Goal: Transaction & Acquisition: Download file/media

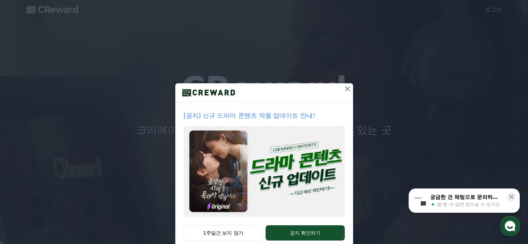
click at [345, 88] on icon at bounding box center [347, 89] width 5 height 5
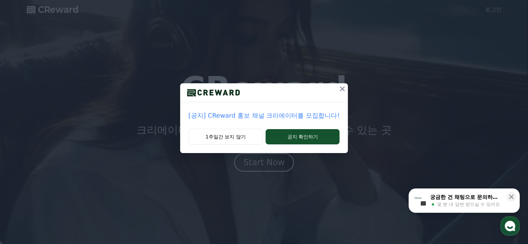
click at [339, 88] on icon at bounding box center [342, 89] width 8 height 8
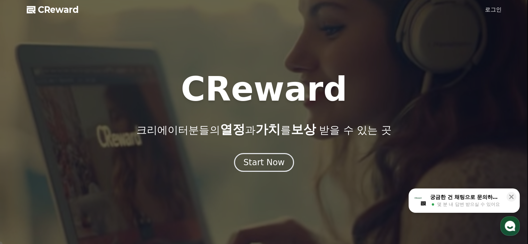
click at [492, 10] on link "로그인" at bounding box center [493, 10] width 17 height 8
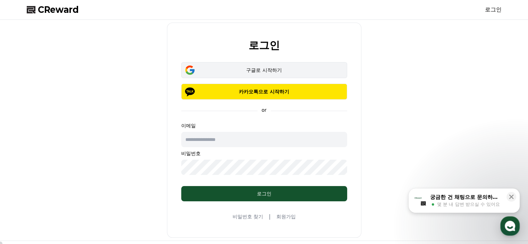
click at [260, 71] on div "구글로 시작하기" at bounding box center [264, 70] width 146 height 7
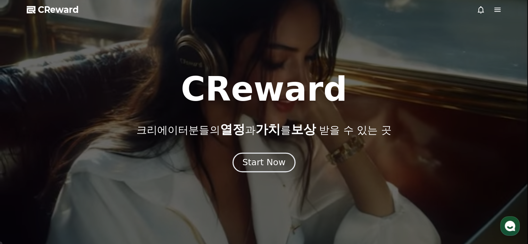
click at [270, 166] on div "Start Now" at bounding box center [264, 163] width 43 height 12
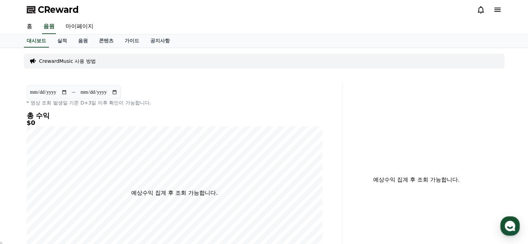
click at [277, 117] on h4 "총 수익" at bounding box center [175, 116] width 296 height 8
click at [29, 26] on link "홈" at bounding box center [29, 26] width 17 height 15
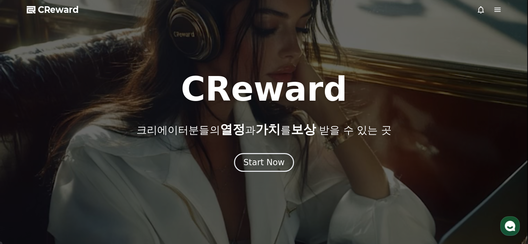
click at [107, 63] on div at bounding box center [264, 122] width 528 height 244
click at [178, 64] on div at bounding box center [264, 122] width 528 height 244
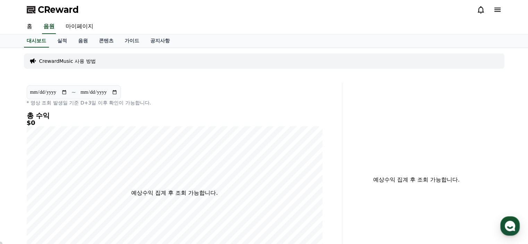
click at [496, 10] on icon at bounding box center [498, 10] width 8 height 8
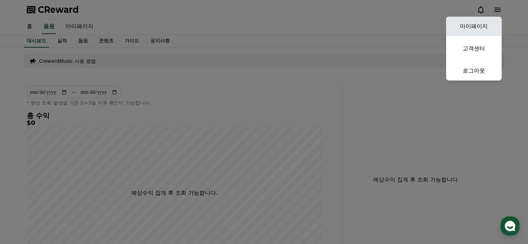
click at [473, 21] on link "마이페이지" at bounding box center [474, 26] width 56 height 19
select select "**********"
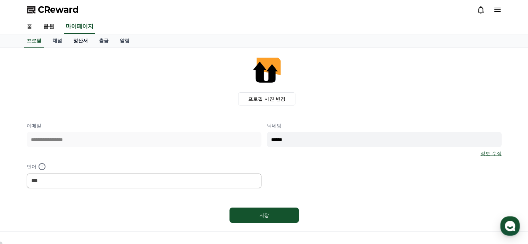
click at [76, 41] on link "정산서" at bounding box center [81, 40] width 26 height 13
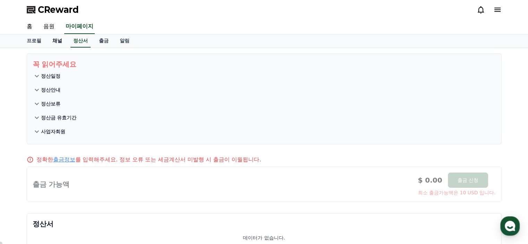
click at [57, 41] on link "채널" at bounding box center [57, 40] width 21 height 13
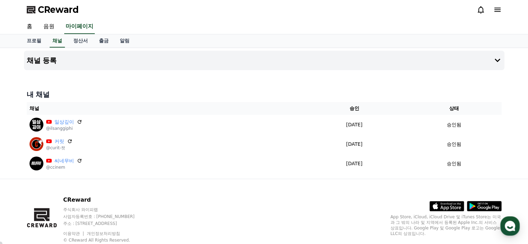
click at [135, 15] on div "CReward" at bounding box center [264, 9] width 486 height 19
click at [31, 26] on link "홈" at bounding box center [29, 26] width 17 height 15
click at [131, 16] on div "CReward" at bounding box center [264, 9] width 486 height 19
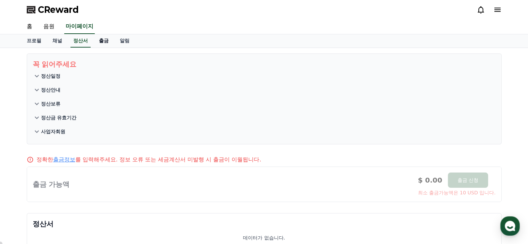
click at [105, 41] on link "출금" at bounding box center [103, 40] width 21 height 13
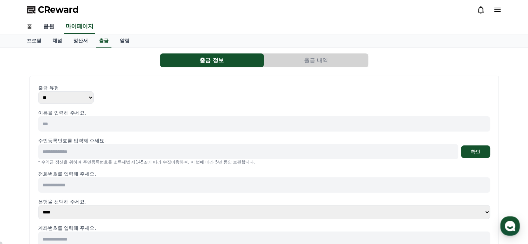
click at [48, 26] on link "음원" at bounding box center [49, 26] width 22 height 15
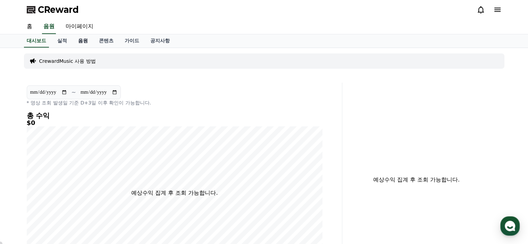
click at [81, 40] on link "음원" at bounding box center [83, 40] width 21 height 13
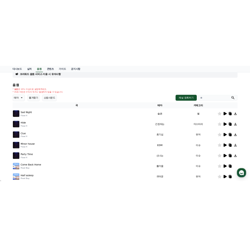
scroll to position [52, 0]
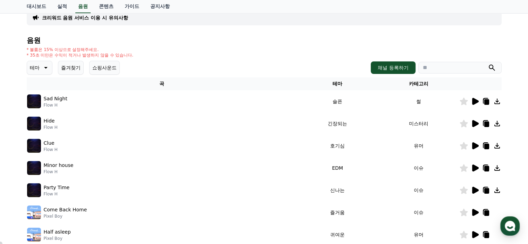
click at [474, 167] on icon at bounding box center [476, 168] width 7 height 7
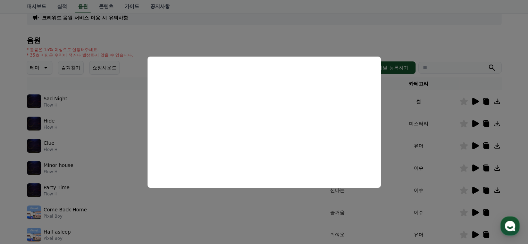
click at [447, 30] on button "close modal" at bounding box center [264, 122] width 528 height 244
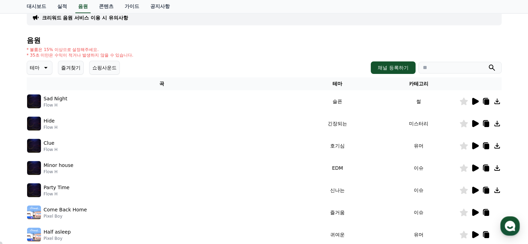
click at [182, 38] on h4 "음원" at bounding box center [264, 40] width 475 height 8
click at [182, 37] on h4 "음원" at bounding box center [264, 40] width 475 height 8
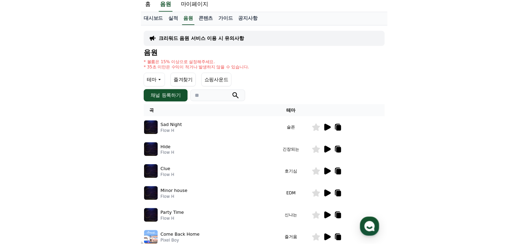
scroll to position [0, 0]
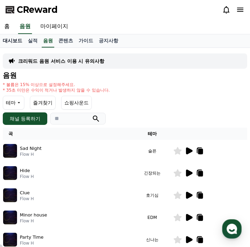
click at [15, 40] on link "대시보드" at bounding box center [12, 40] width 25 height 13
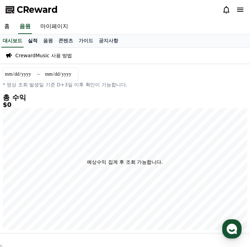
click at [33, 41] on link "실적" at bounding box center [32, 40] width 15 height 13
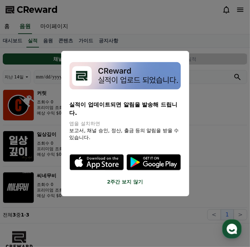
click at [212, 130] on button "close modal" at bounding box center [125, 123] width 250 height 247
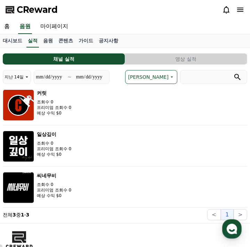
click at [132, 6] on div "CReward" at bounding box center [125, 9] width 250 height 19
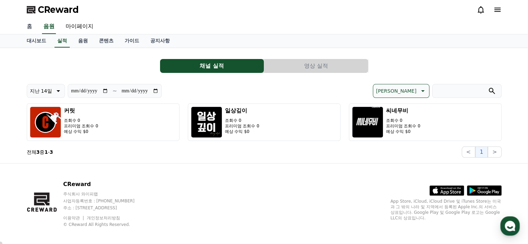
click at [31, 25] on link "홈" at bounding box center [29, 26] width 17 height 15
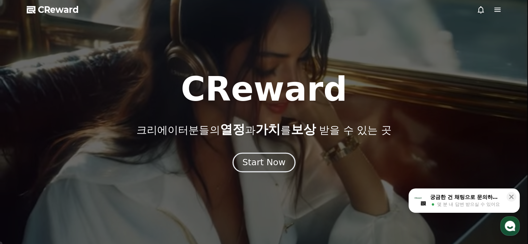
click at [257, 167] on div "Start Now" at bounding box center [264, 163] width 43 height 12
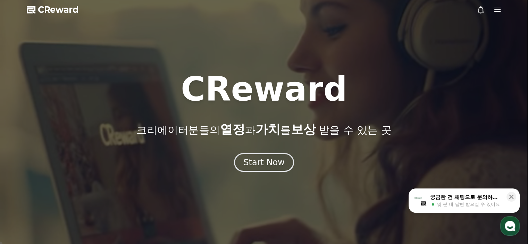
click at [498, 7] on icon at bounding box center [498, 10] width 8 height 8
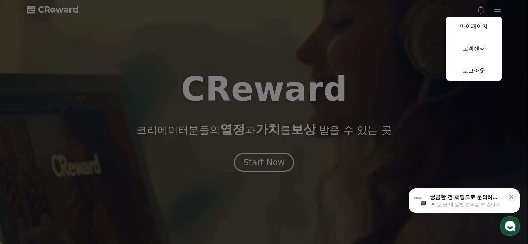
click at [307, 201] on button "close" at bounding box center [264, 122] width 528 height 244
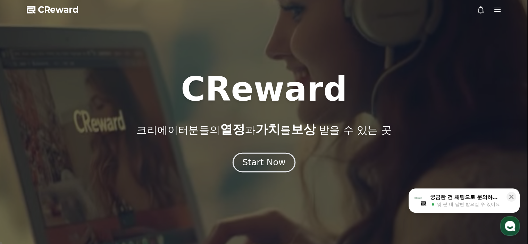
click at [262, 161] on div "Start Now" at bounding box center [264, 163] width 43 height 12
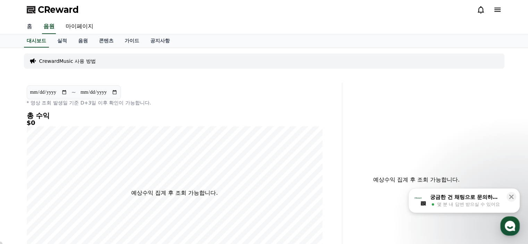
click at [29, 27] on link "홈" at bounding box center [29, 26] width 17 height 15
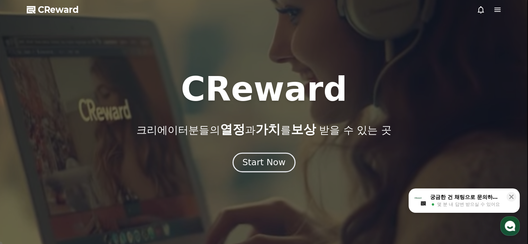
click at [267, 164] on div "Start Now" at bounding box center [264, 163] width 43 height 12
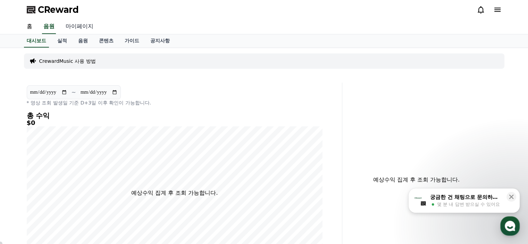
click at [80, 28] on link "마이페이지" at bounding box center [79, 26] width 39 height 15
select select "**********"
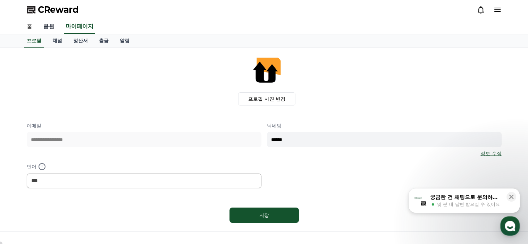
click at [47, 29] on link "음원" at bounding box center [49, 26] width 22 height 15
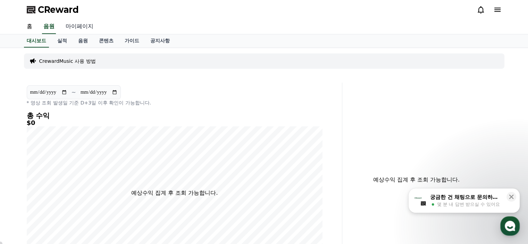
click at [78, 25] on link "마이페이지" at bounding box center [79, 26] width 39 height 15
select select "**********"
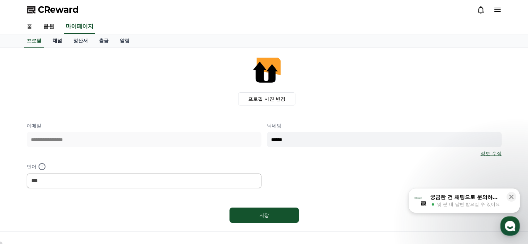
click at [58, 40] on link "채널" at bounding box center [57, 40] width 21 height 13
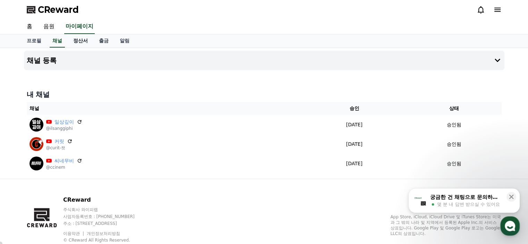
click at [82, 39] on link "정산서" at bounding box center [81, 40] width 26 height 13
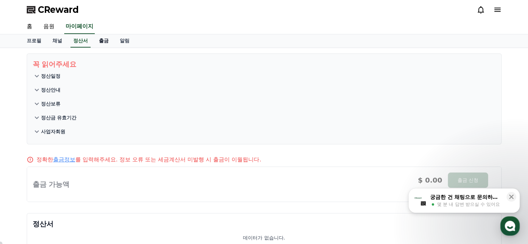
click at [102, 40] on link "출금" at bounding box center [103, 40] width 21 height 13
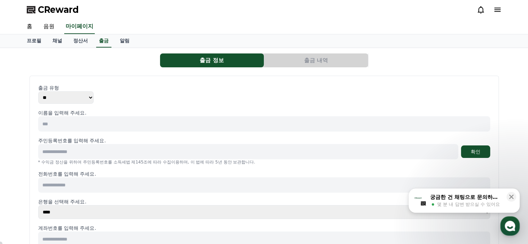
click at [88, 99] on select "** ***" at bounding box center [66, 97] width 56 height 13
click at [80, 61] on div "출금 정보 출금 내역" at bounding box center [264, 61] width 475 height 14
click at [48, 24] on link "음원" at bounding box center [49, 26] width 22 height 15
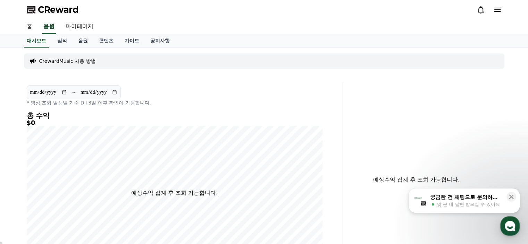
click at [84, 41] on link "음원" at bounding box center [83, 40] width 21 height 13
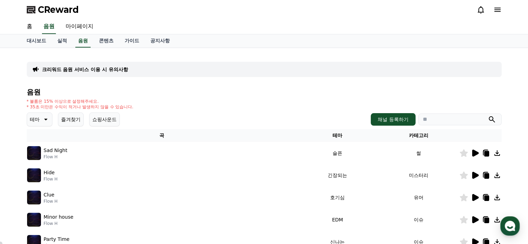
click at [219, 96] on div "음원 * 볼륨은 15% 이상으로 설정해주세요. * 35초 미만은 수익이 적거나 발생하지 않을 수 있습니다. 테마 즐겨찾기 쇼핑사운드 채널 등록…" at bounding box center [264, 233] width 475 height 290
click at [71, 120] on button "즐겨찾기" at bounding box center [71, 120] width 26 height 14
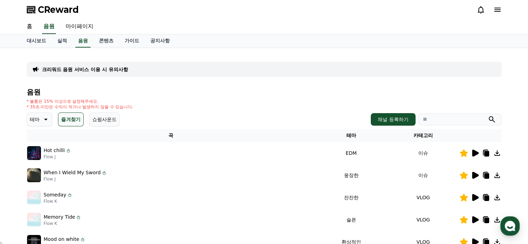
click at [46, 122] on icon at bounding box center [45, 119] width 8 height 8
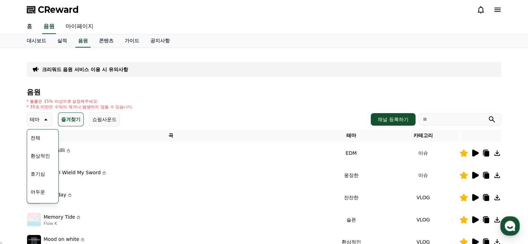
scroll to position [139, 0]
click at [107, 120] on button "쇼핑사운드" at bounding box center [104, 120] width 31 height 14
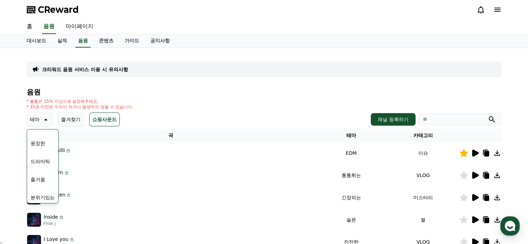
click at [164, 100] on div "* 볼륨은 15% 이상으로 설정해주세요. * 35초 미만은 수익이 적거나 발생하지 않을 수 있습니다." at bounding box center [264, 104] width 475 height 11
click at [163, 104] on div "* 볼륨은 15% 이상으로 설정해주세요. * 35초 미만은 수익이 적거나 발생하지 않을 수 있습니다." at bounding box center [264, 104] width 475 height 11
click at [65, 40] on link "실적" at bounding box center [62, 40] width 21 height 13
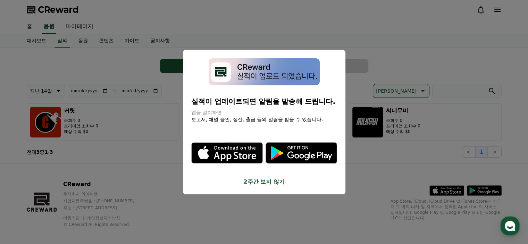
click at [281, 181] on button "2주간 보지 않기" at bounding box center [264, 182] width 146 height 8
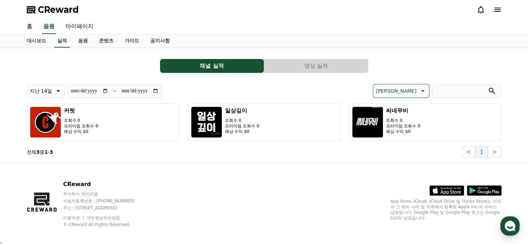
click at [317, 64] on button "영상 실적" at bounding box center [316, 66] width 104 height 14
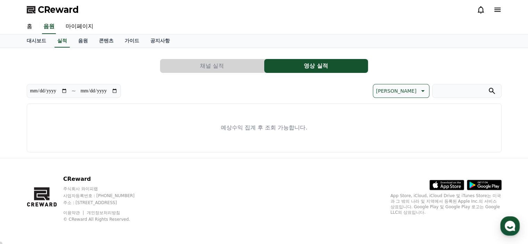
click at [233, 70] on button "채널 실적" at bounding box center [212, 66] width 104 height 14
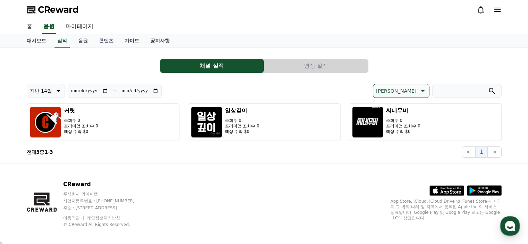
click at [29, 28] on link "홈" at bounding box center [29, 26] width 17 height 15
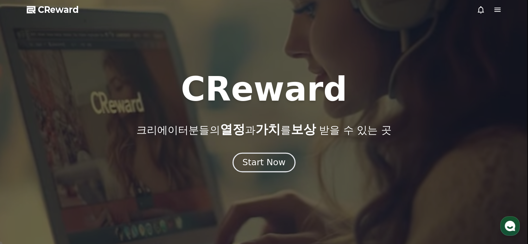
click at [274, 161] on div "Start Now" at bounding box center [264, 163] width 43 height 12
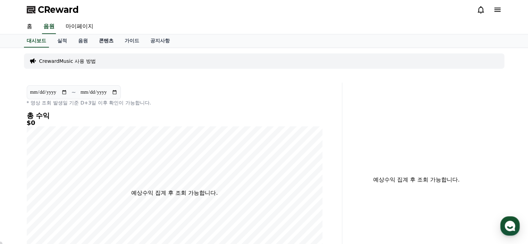
click at [107, 40] on link "콘텐츠" at bounding box center [106, 40] width 26 height 13
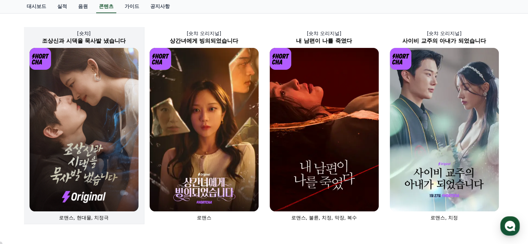
scroll to position [174, 0]
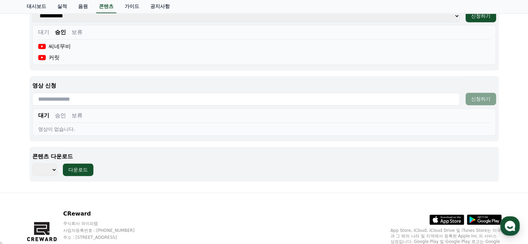
scroll to position [347, 0]
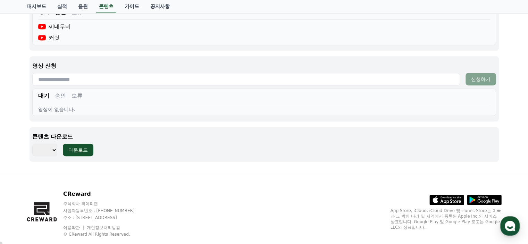
click at [54, 150] on select "*** *** *** *** *** *** *** *** *** *** *** *** *** *** *** *** *** *** *** ***…" at bounding box center [44, 150] width 25 height 13
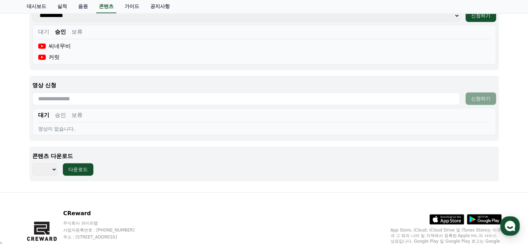
scroll to position [361, 0]
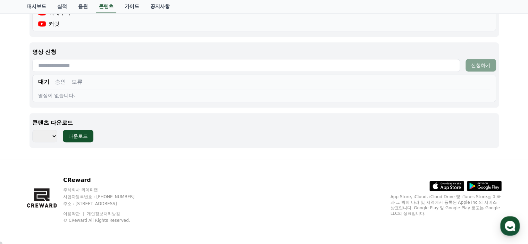
click at [55, 136] on select "*** *** *** *** *** *** *** *** *** *** *** *** *** *** *** *** *** *** *** ***…" at bounding box center [44, 136] width 25 height 13
select select "**********"
click at [32, 130] on select "*** *** *** *** *** *** *** *** *** *** *** *** *** *** *** *** *** *** *** ***…" at bounding box center [44, 136] width 25 height 13
click at [82, 133] on div "다운로드" at bounding box center [77, 136] width 19 height 7
click at [53, 133] on select "*** *** *** *** *** *** *** *** *** *** *** *** *** *** *** *** *** *** *** ***…" at bounding box center [44, 136] width 25 height 13
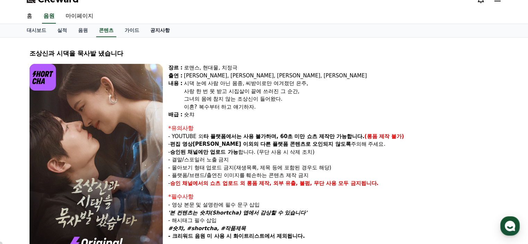
scroll to position [0, 0]
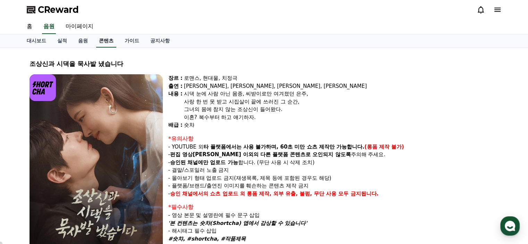
click at [104, 39] on link "콘텐츠" at bounding box center [106, 40] width 20 height 13
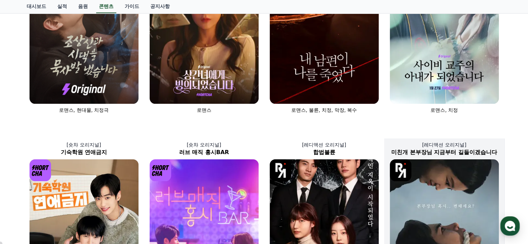
scroll to position [35, 0]
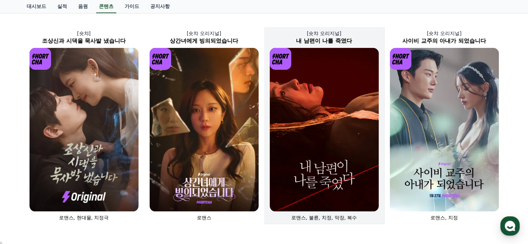
click at [326, 118] on img at bounding box center [324, 130] width 109 height 164
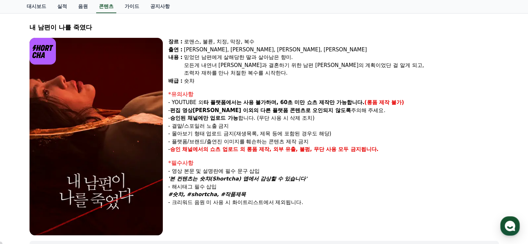
scroll to position [9, 0]
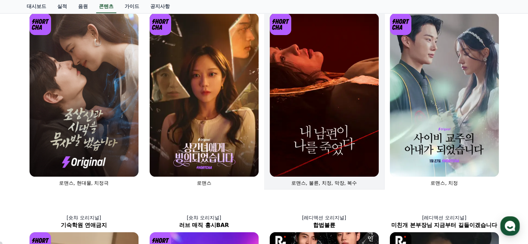
scroll to position [208, 0]
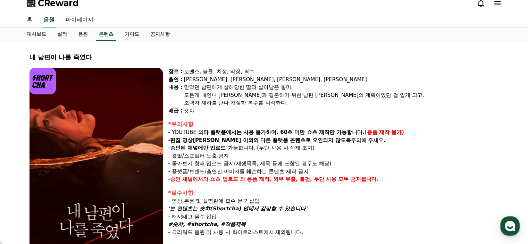
scroll to position [148, 0]
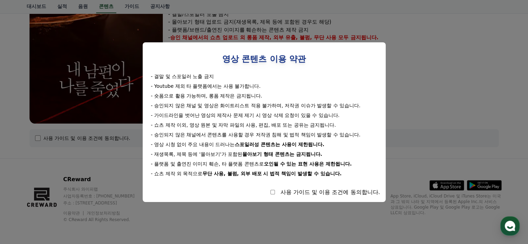
select select
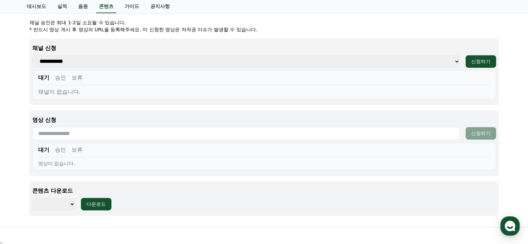
scroll to position [287, 0]
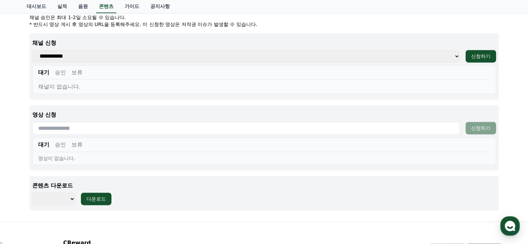
click at [60, 58] on select "**********" at bounding box center [246, 56] width 428 height 13
click at [32, 50] on select "**********" at bounding box center [246, 56] width 428 height 13
drag, startPoint x: 95, startPoint y: 51, endPoint x: 93, endPoint y: 55, distance: 4.8
click at [95, 52] on select "**********" at bounding box center [246, 56] width 428 height 13
select select "**********"
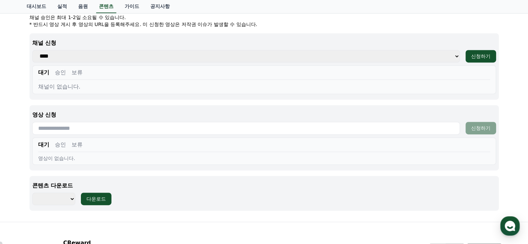
click at [32, 50] on select "**********" at bounding box center [246, 56] width 428 height 13
drag, startPoint x: 261, startPoint y: 55, endPoint x: 242, endPoint y: 61, distance: 20.4
click at [261, 55] on select "**********" at bounding box center [246, 56] width 428 height 13
click at [71, 196] on select "******** ******** ******** ******** ******** ******** ******** ******** *******…" at bounding box center [53, 199] width 43 height 13
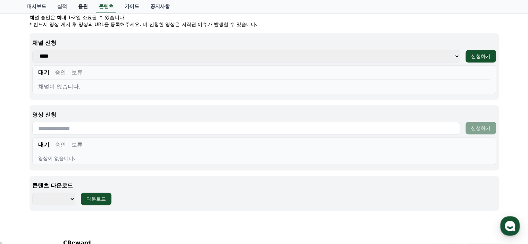
select select "**********"
click at [32, 193] on select "******** ******** ******** ******** ******** ******** ******** ******** *******…" at bounding box center [53, 199] width 43 height 13
click at [96, 197] on div "다운로드" at bounding box center [96, 199] width 19 height 7
